Goal: Task Accomplishment & Management: Manage account settings

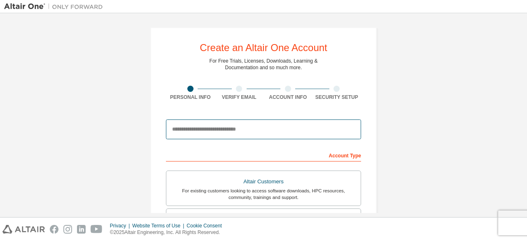
click at [262, 134] on input "email" at bounding box center [263, 129] width 195 height 20
type input "**********"
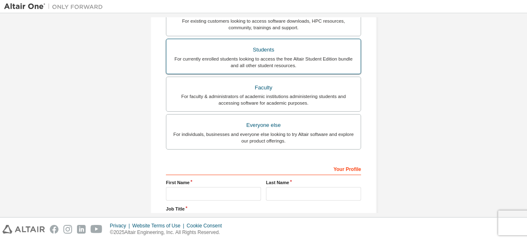
scroll to position [124, 0]
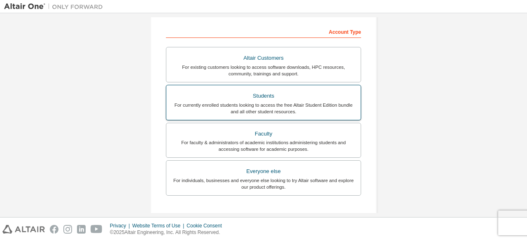
click at [295, 102] on div "For currently enrolled students looking to access the free Altair Student Editi…" at bounding box center [263, 108] width 185 height 13
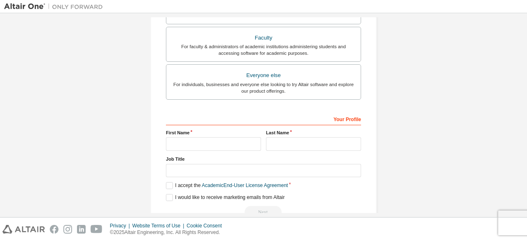
scroll to position [238, 0]
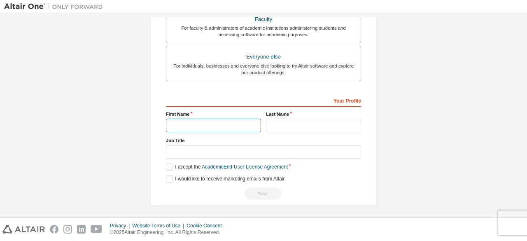
click at [221, 124] on input "text" at bounding box center [213, 126] width 95 height 14
type input "*******"
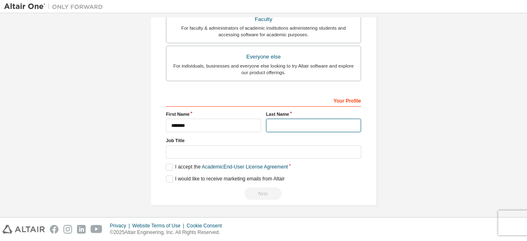
click at [285, 124] on input "text" at bounding box center [313, 126] width 95 height 14
type input "*****"
click at [263, 140] on label "Job Title" at bounding box center [263, 140] width 195 height 7
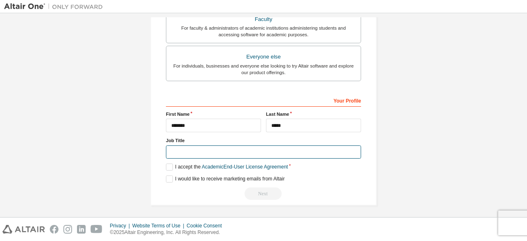
click at [256, 153] on input "text" at bounding box center [263, 152] width 195 height 14
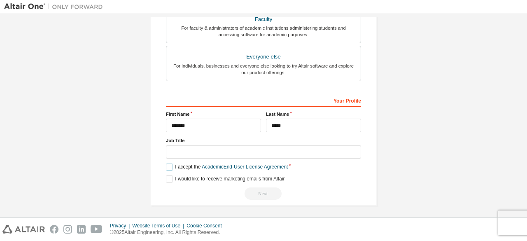
click at [167, 167] on label "I accept the Academic End-User License Agreement" at bounding box center [227, 167] width 122 height 7
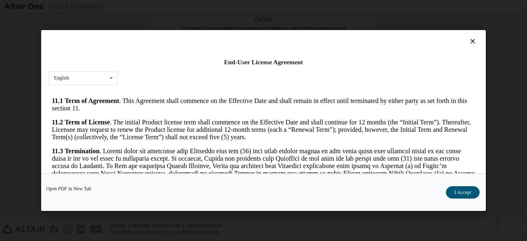
scroll to position [1377, 0]
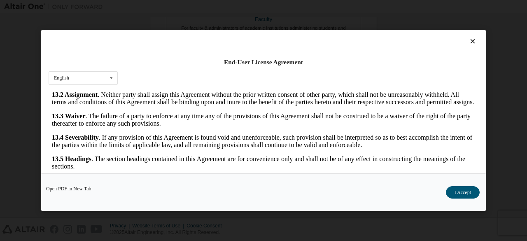
click at [466, 46] on div at bounding box center [264, 43] width 430 height 12
click at [471, 38] on icon at bounding box center [473, 40] width 9 height 7
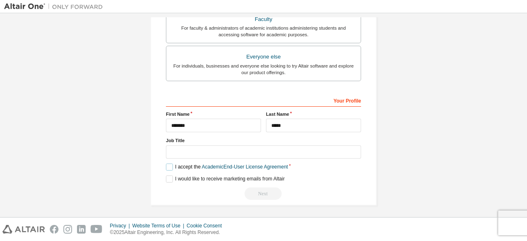
click at [168, 164] on label "I accept the Academic End-User License Agreement" at bounding box center [227, 167] width 122 height 7
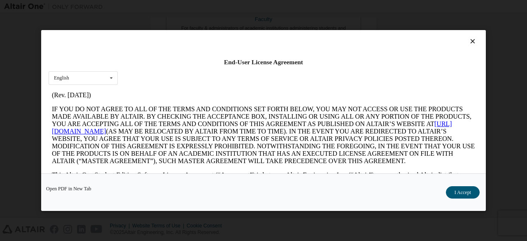
scroll to position [41, 0]
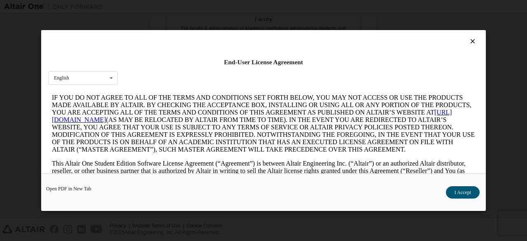
click at [460, 190] on button "I Accept" at bounding box center [463, 192] width 34 height 12
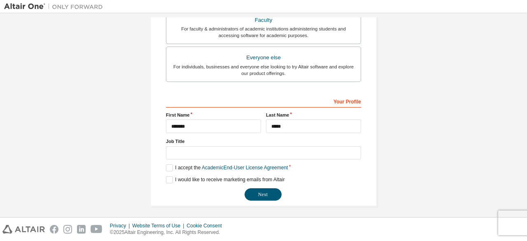
scroll to position [238, 0]
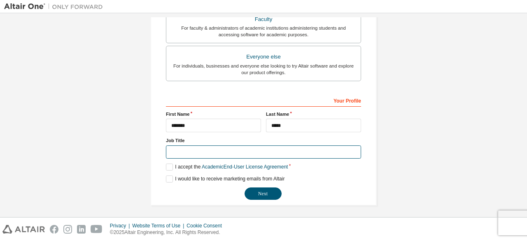
click at [238, 150] on input "text" at bounding box center [263, 152] width 195 height 14
type input "*******"
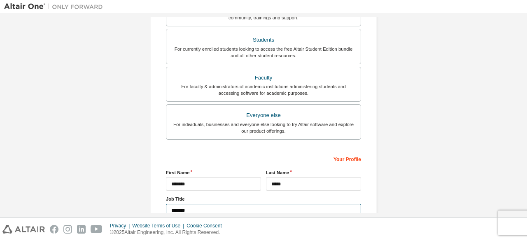
scroll to position [197, 0]
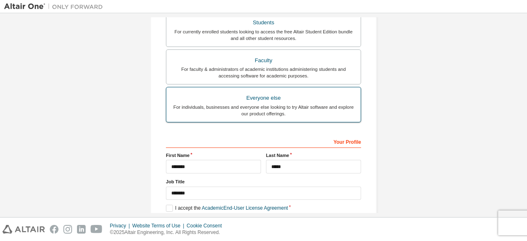
click at [329, 108] on div "For individuals, businesses and everyone else looking to try Altair software an…" at bounding box center [263, 110] width 185 height 13
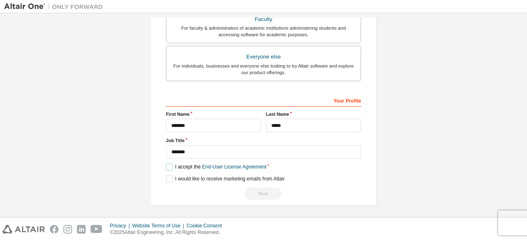
click at [171, 164] on label "I accept the End-User License Agreement" at bounding box center [216, 167] width 101 height 7
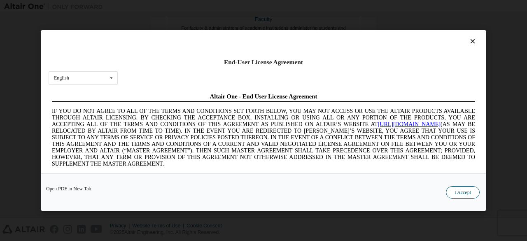
scroll to position [0, 0]
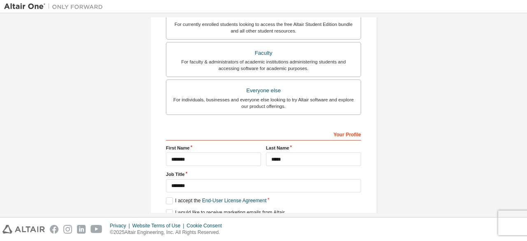
scroll to position [238, 0]
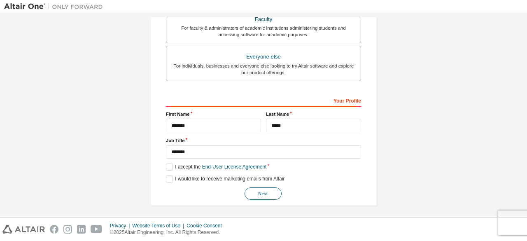
click at [263, 190] on button "Next" at bounding box center [263, 193] width 37 height 12
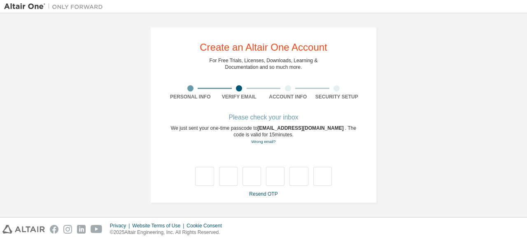
scroll to position [0, 0]
type input "*"
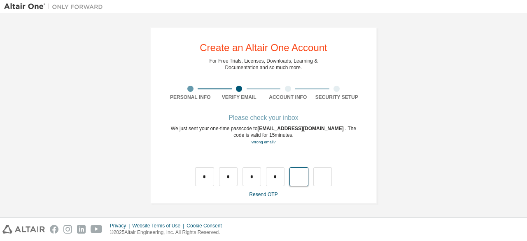
type input "*"
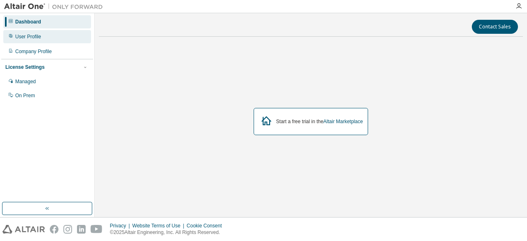
click at [35, 36] on div "User Profile" at bounding box center [28, 36] width 26 height 7
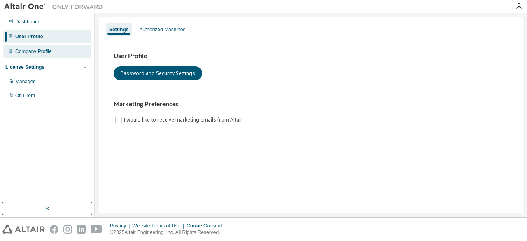
click at [56, 49] on div "Company Profile" at bounding box center [47, 51] width 88 height 13
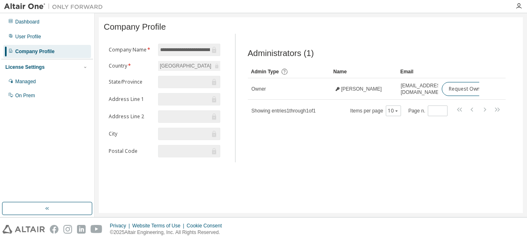
click at [176, 91] on form "**********" at bounding box center [165, 101] width 112 height 114
click at [18, 21] on div "Dashboard" at bounding box center [27, 22] width 24 height 7
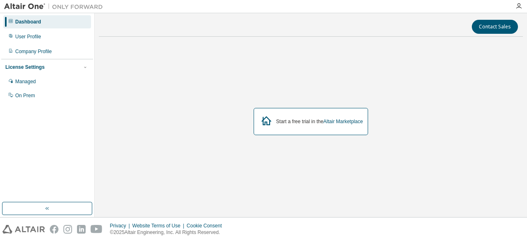
click at [23, 4] on img at bounding box center [55, 6] width 103 height 8
click at [20, 8] on img at bounding box center [55, 6] width 103 height 8
click at [27, 8] on img at bounding box center [55, 6] width 103 height 8
click at [33, 7] on img at bounding box center [55, 6] width 103 height 8
click at [60, 204] on button "button" at bounding box center [47, 208] width 90 height 13
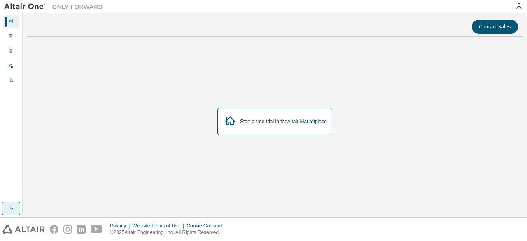
click at [4, 206] on button "button" at bounding box center [11, 208] width 18 height 13
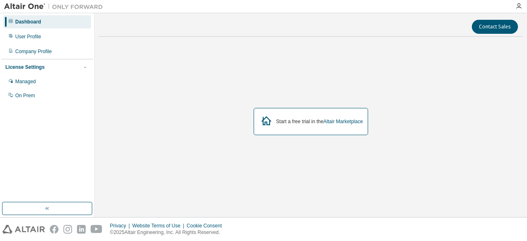
click at [37, 8] on img at bounding box center [55, 6] width 103 height 8
click at [61, 8] on img at bounding box center [55, 6] width 103 height 8
click at [77, 5] on img at bounding box center [55, 6] width 103 height 8
click at [520, 5] on icon "button" at bounding box center [519, 6] width 7 height 7
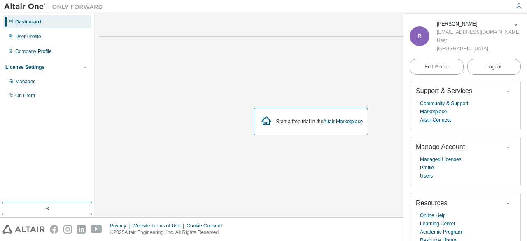
scroll to position [45, 0]
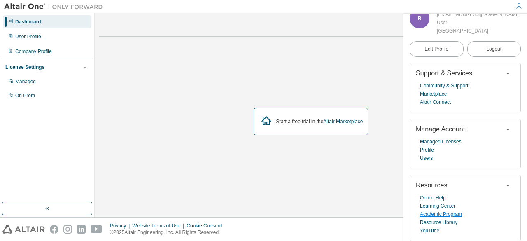
click at [432, 216] on link "Academic Program" at bounding box center [441, 214] width 42 height 8
click at [48, 51] on div "Company Profile" at bounding box center [33, 51] width 37 height 7
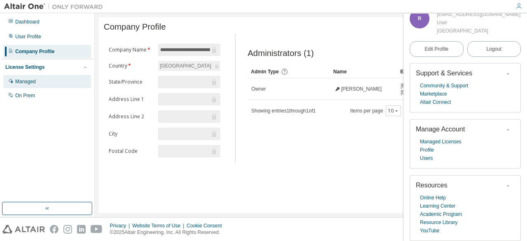
click at [23, 80] on div "Managed" at bounding box center [25, 81] width 21 height 7
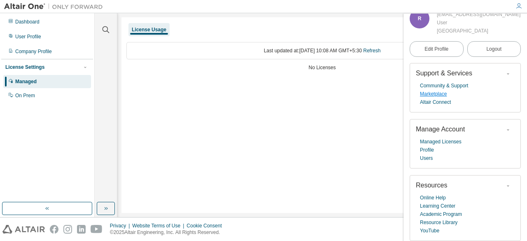
click at [434, 94] on link "Marketplace" at bounding box center [433, 94] width 27 height 8
click at [55, 97] on div "On Prem" at bounding box center [47, 95] width 88 height 13
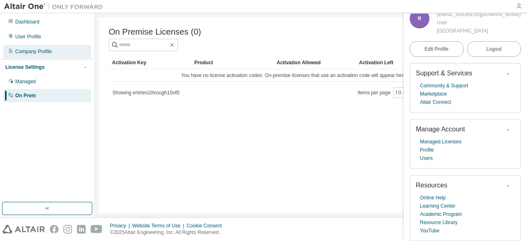
click at [38, 52] on div "Company Profile" at bounding box center [33, 51] width 37 height 7
